Goal: Find specific page/section: Find specific page/section

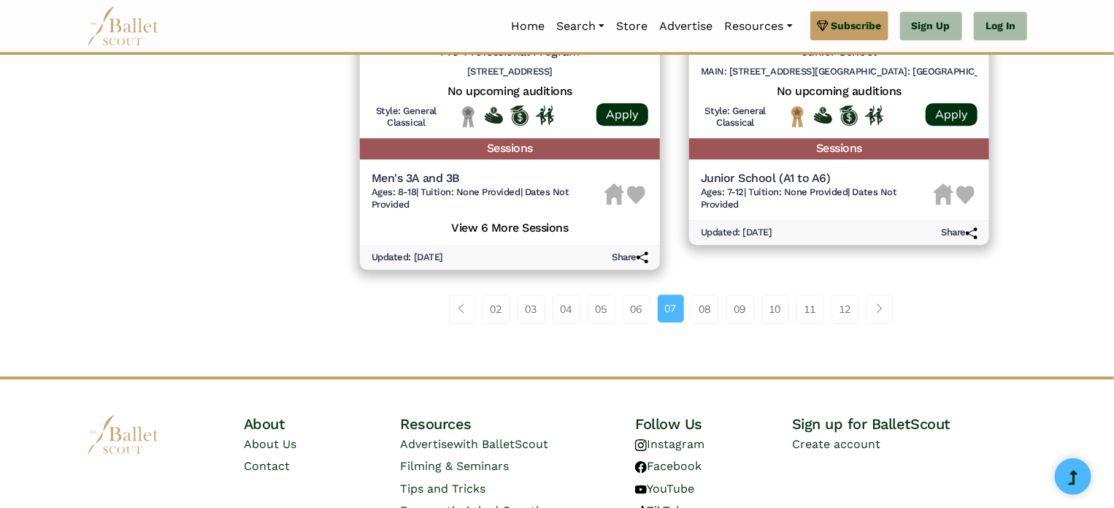
scroll to position [2067, 0]
click at [698, 302] on link "08" at bounding box center [706, 308] width 28 height 29
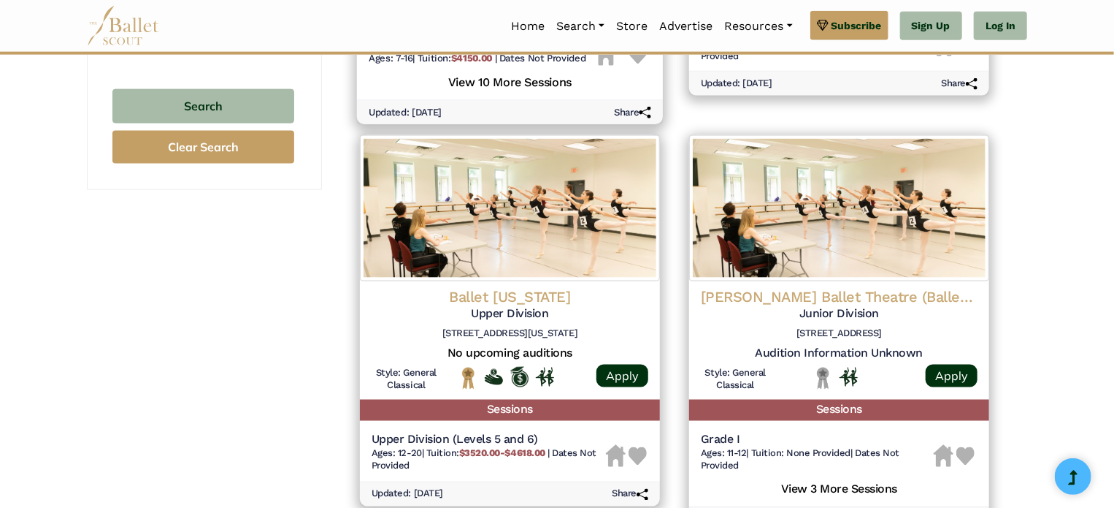
scroll to position [999, 0]
